Goal: Information Seeking & Learning: Learn about a topic

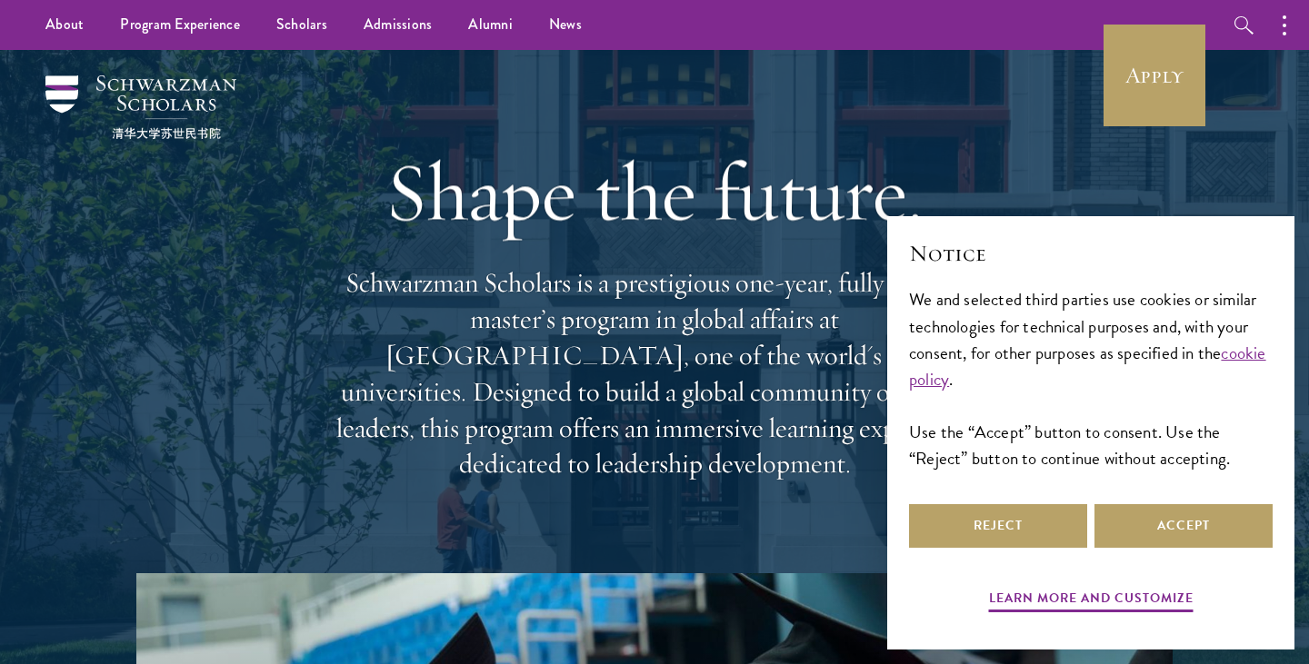
click at [1160, 494] on div "Notice We and selected third parties use cookies or similar technologies for te…" at bounding box center [1091, 369] width 364 height 262
click at [1168, 515] on button "Accept" at bounding box center [1183, 526] width 178 height 44
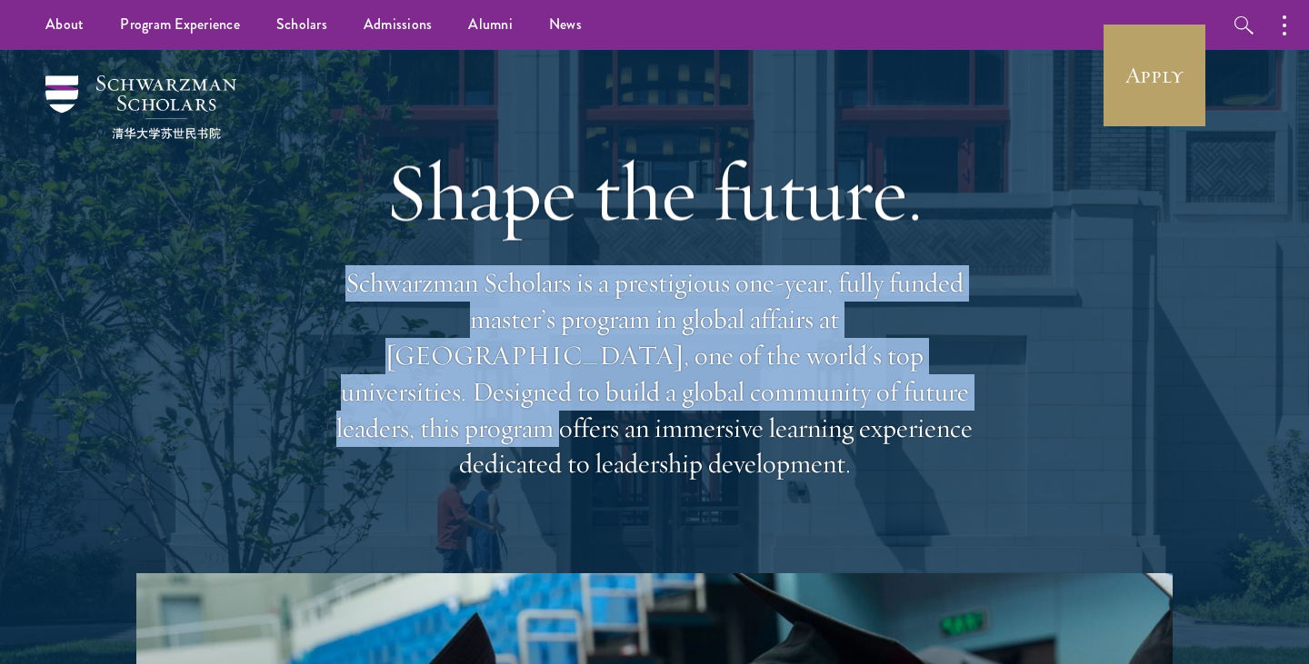
drag, startPoint x: 342, startPoint y: 294, endPoint x: 911, endPoint y: 453, distance: 591.6
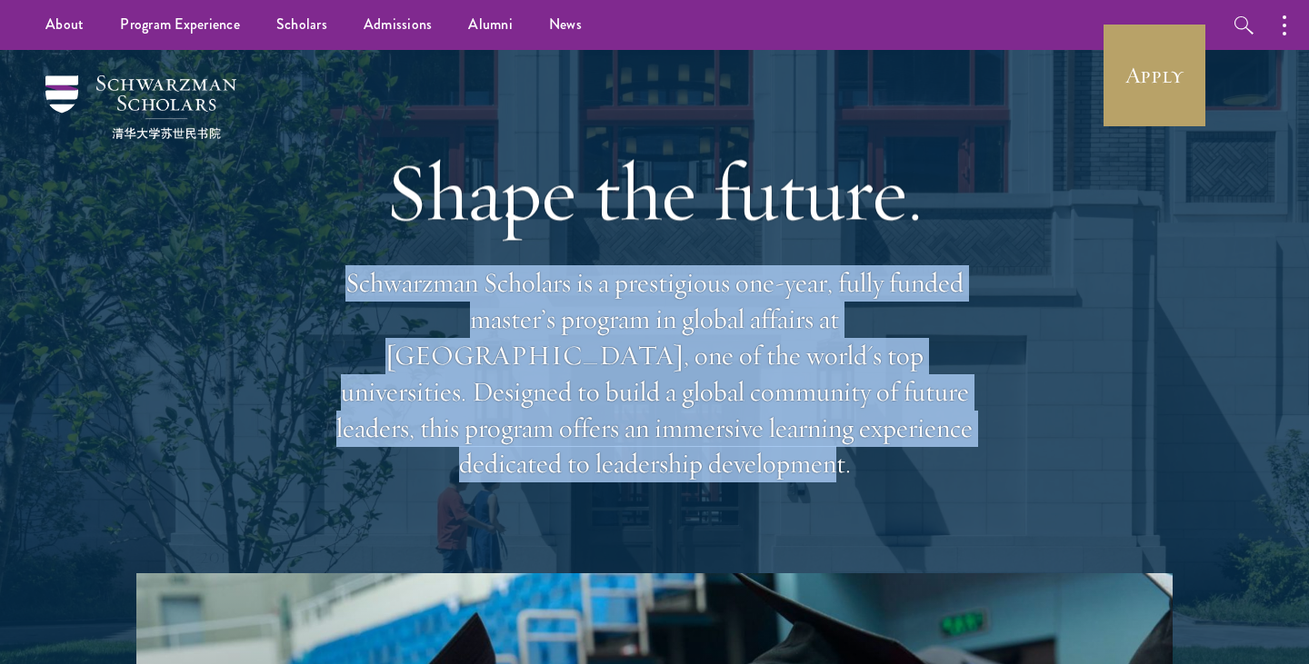
click at [913, 452] on p "Schwarzman Scholars is a prestigious one-year, fully funded master’s program in…" at bounding box center [654, 373] width 654 height 217
click at [1013, 453] on div "Shape the future. Schwarzman Scholars is a prestigious one-year, fully funded m…" at bounding box center [654, 311] width 1127 height 523
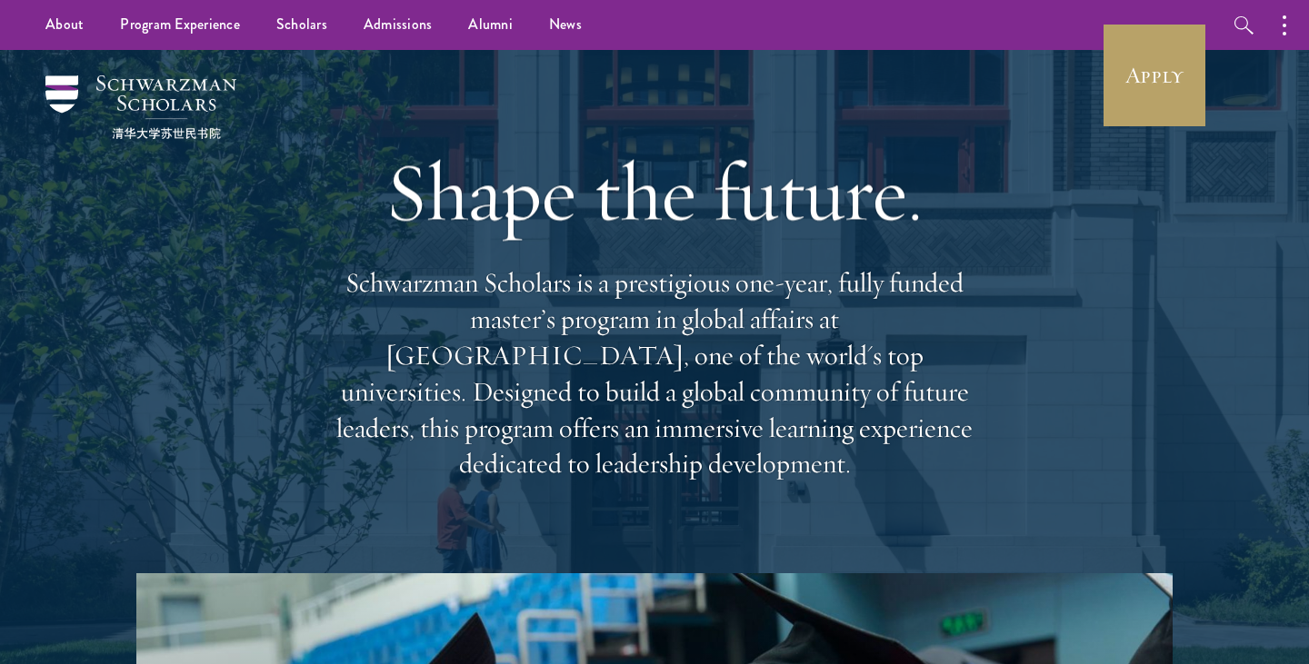
drag, startPoint x: 928, startPoint y: 443, endPoint x: 397, endPoint y: 194, distance: 586.6
click at [393, 194] on div "Shape the future. Schwarzman Scholars is a prestigious one-year, fully funded m…" at bounding box center [654, 311] width 654 height 523
click at [423, 254] on div "Shape the future. Schwarzman Scholars is a prestigious one-year, fully funded m…" at bounding box center [654, 311] width 654 height 523
drag, startPoint x: 346, startPoint y: 291, endPoint x: 1008, endPoint y: 444, distance: 679.2
click at [1021, 447] on div "Shape the future. Schwarzman Scholars is a prestigious one-year, fully funded m…" at bounding box center [654, 311] width 1127 height 523
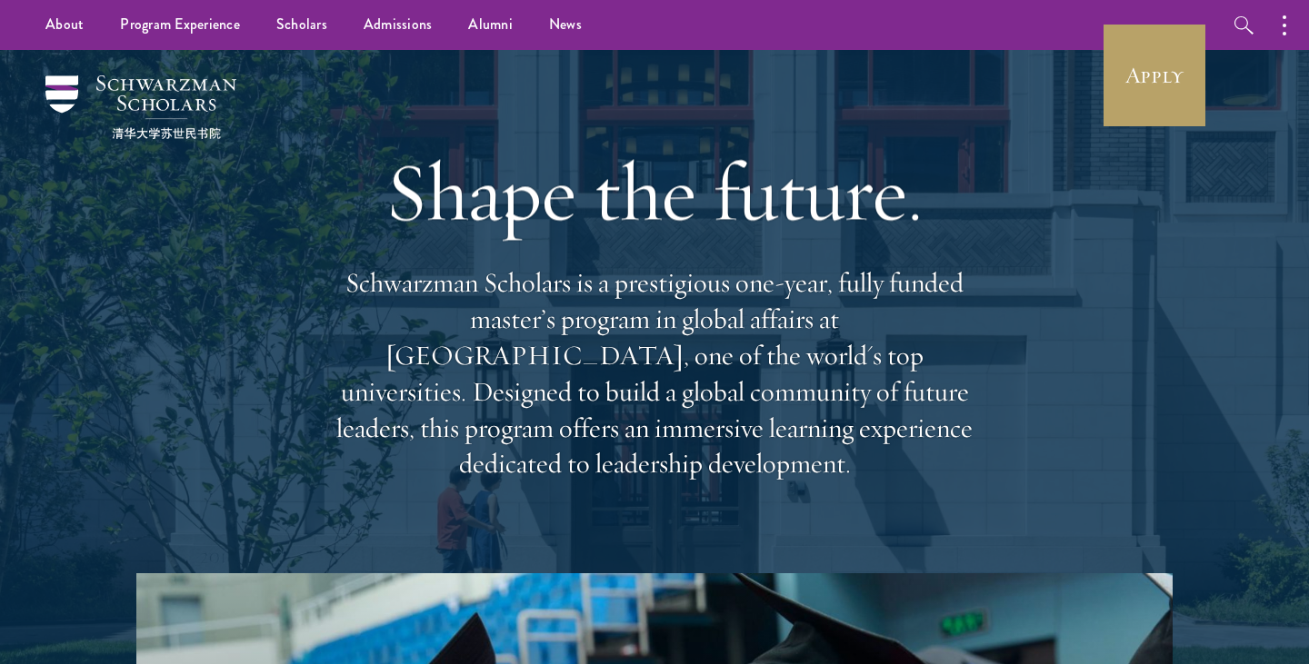
click at [985, 439] on div "Shape the future. Schwarzman Scholars is a prestigious one-year, fully funded m…" at bounding box center [654, 311] width 1127 height 523
drag, startPoint x: 968, startPoint y: 440, endPoint x: 284, endPoint y: 274, distance: 704.0
click at [284, 274] on div "Shape the future. Schwarzman Scholars is a prestigious one-year, fully funded m…" at bounding box center [654, 311] width 1127 height 523
click at [431, 378] on p "Schwarzman Scholars is a prestigious one-year, fully funded master’s program in…" at bounding box center [654, 373] width 654 height 217
drag, startPoint x: 347, startPoint y: 290, endPoint x: 1060, endPoint y: 445, distance: 729.2
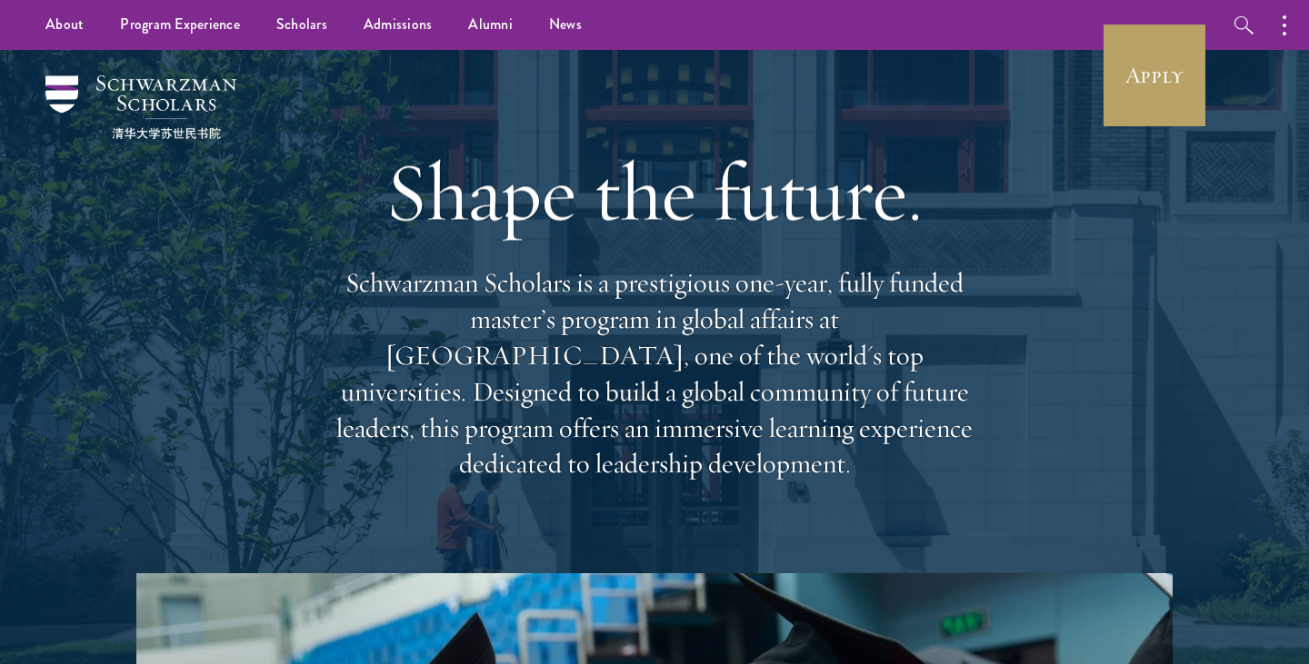
click at [1070, 445] on div "Shape the future. Schwarzman Scholars is a prestigious one-year, fully funded m…" at bounding box center [654, 311] width 1127 height 523
click at [1060, 445] on div "Shape the future. Schwarzman Scholars is a prestigious one-year, fully funded m…" at bounding box center [654, 311] width 1127 height 523
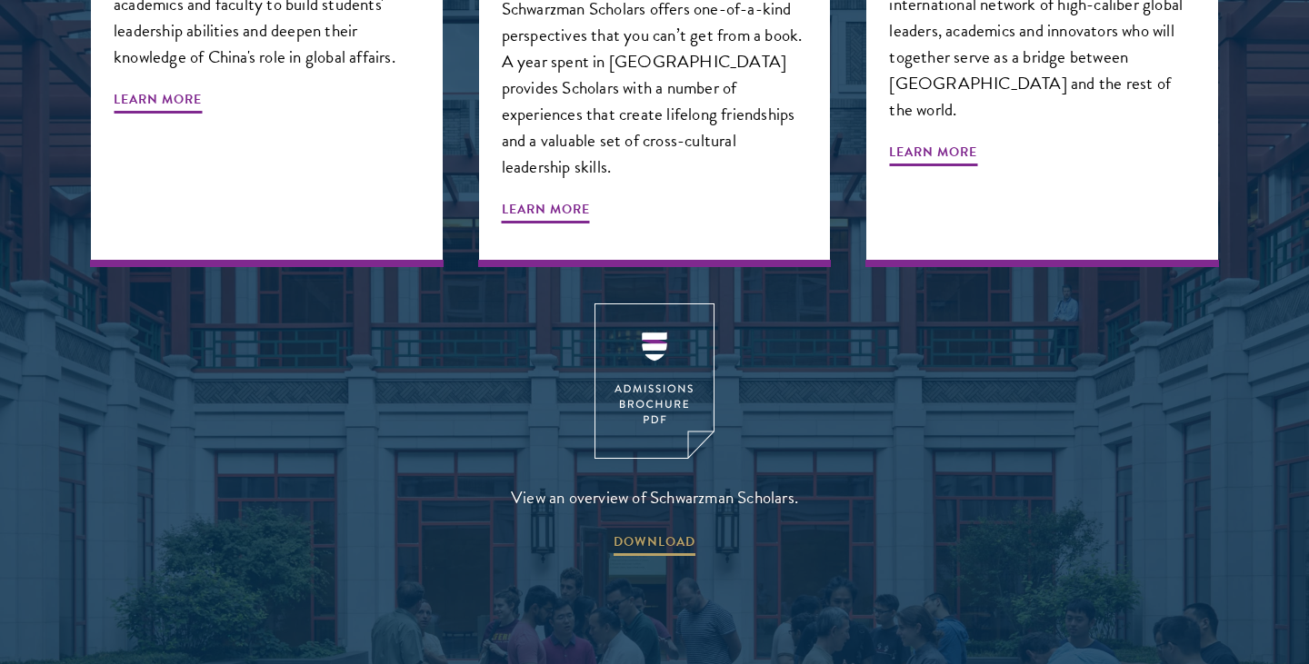
scroll to position [2650, 0]
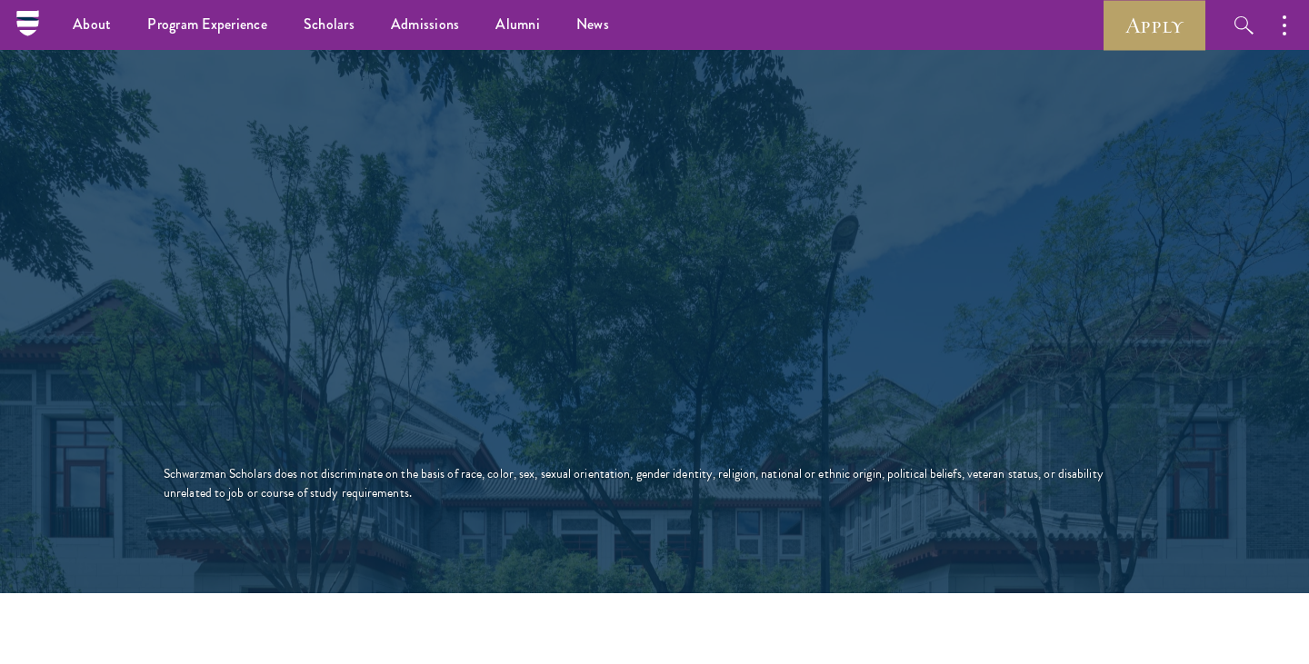
scroll to position [3168, 0]
